Goal: Transaction & Acquisition: Purchase product/service

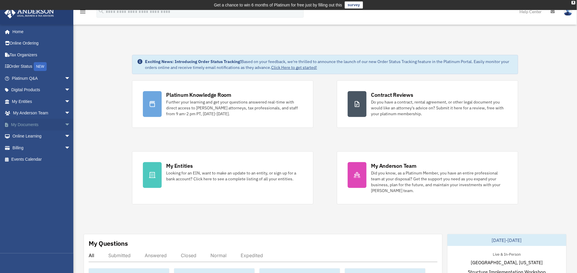
click at [65, 124] on span "arrow_drop_down" at bounding box center [71, 125] width 12 height 12
click at [65, 124] on span "arrow_drop_up" at bounding box center [71, 125] width 12 height 12
click at [65, 115] on span "arrow_drop_down" at bounding box center [71, 113] width 12 height 12
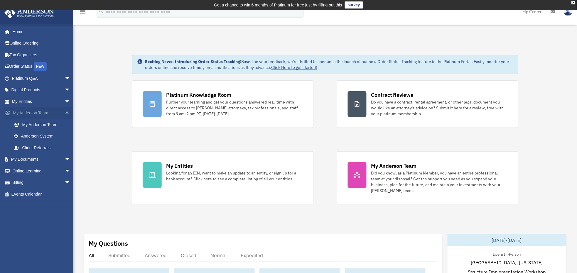
click at [65, 114] on span "arrow_drop_up" at bounding box center [71, 113] width 12 height 12
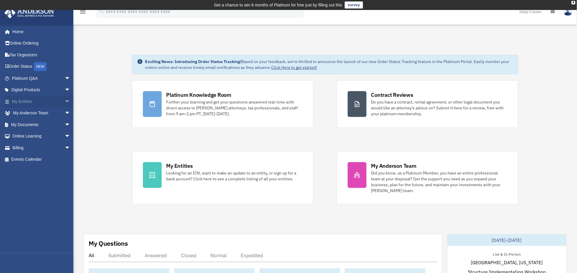
click at [65, 102] on span "arrow_drop_down" at bounding box center [71, 102] width 12 height 12
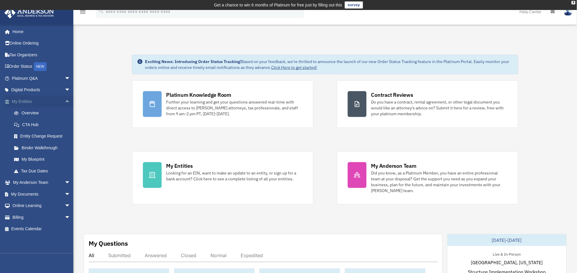
click at [65, 102] on span "arrow_drop_up" at bounding box center [71, 102] width 12 height 12
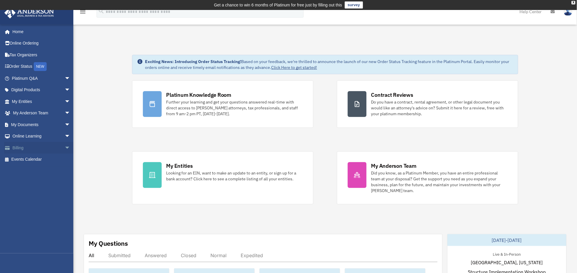
click at [65, 145] on span "arrow_drop_down" at bounding box center [71, 148] width 12 height 12
click at [33, 160] on link "$ Open Invoices" at bounding box center [43, 160] width 71 height 12
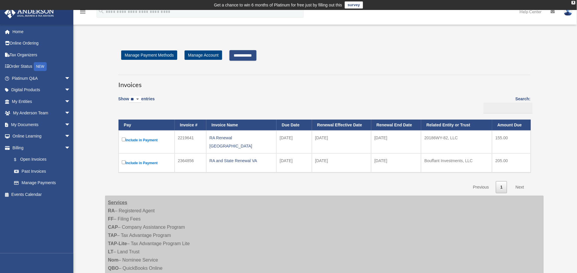
click at [250, 58] on input "**********" at bounding box center [243, 55] width 27 height 11
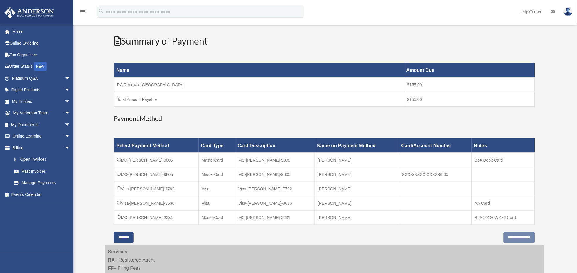
scroll to position [78, 0]
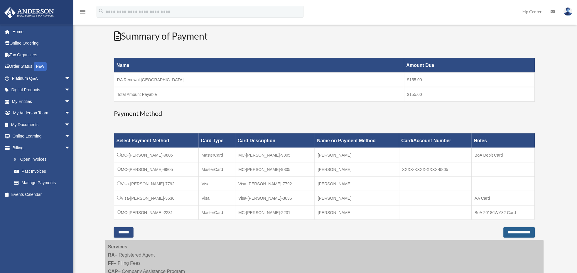
click at [506, 231] on input "**********" at bounding box center [519, 233] width 31 height 11
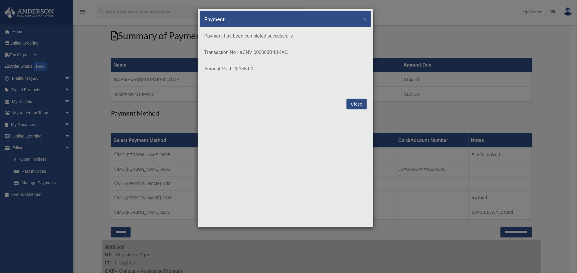
click at [362, 103] on button "Close" at bounding box center [357, 104] width 20 height 11
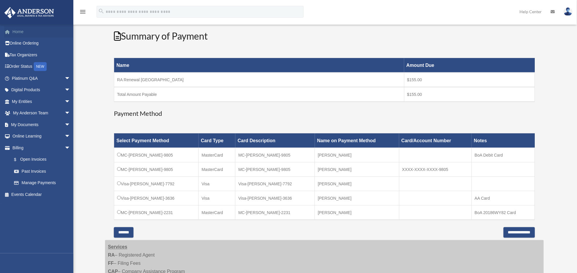
click at [23, 35] on link "Home" at bounding box center [41, 32] width 75 height 12
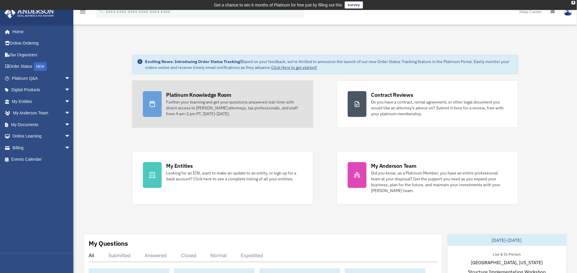
click at [154, 100] on div at bounding box center [152, 104] width 19 height 26
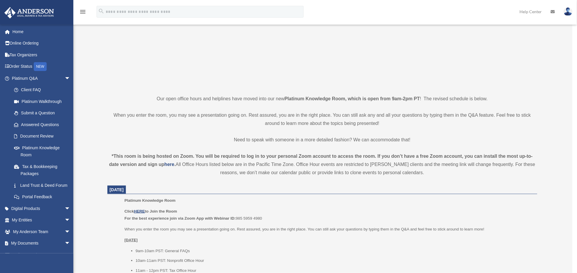
scroll to position [117, 0]
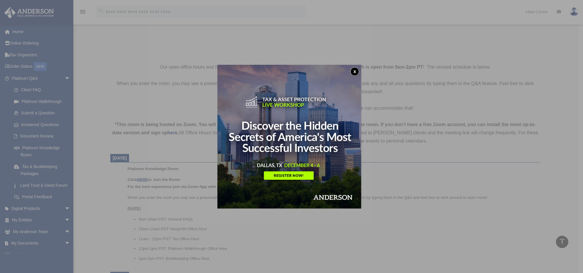
click at [356, 73] on button "x" at bounding box center [355, 71] width 9 height 9
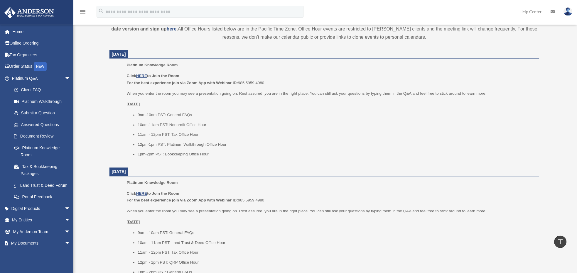
scroll to position [235, 0]
